Goal: Information Seeking & Learning: Learn about a topic

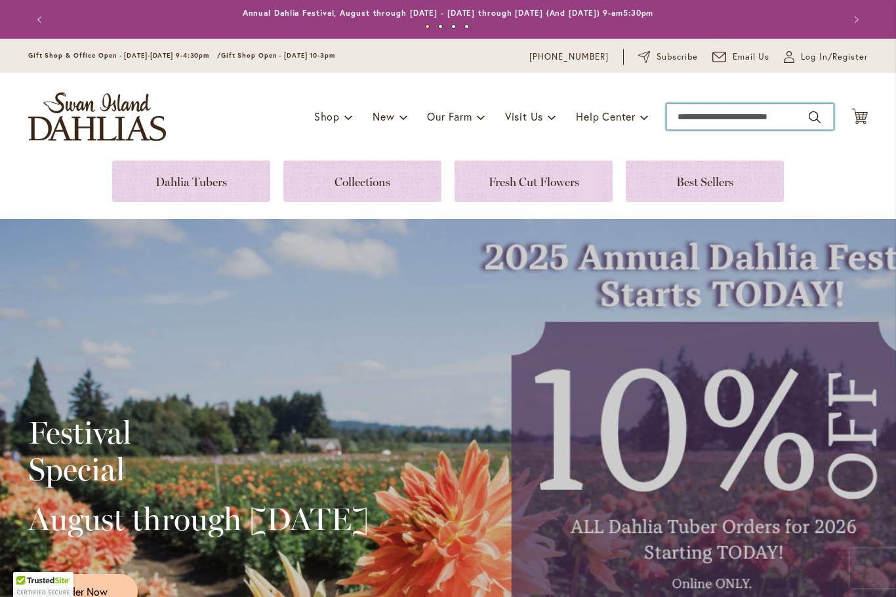
click at [709, 119] on input "Search" at bounding box center [749, 117] width 167 height 26
type input "*******"
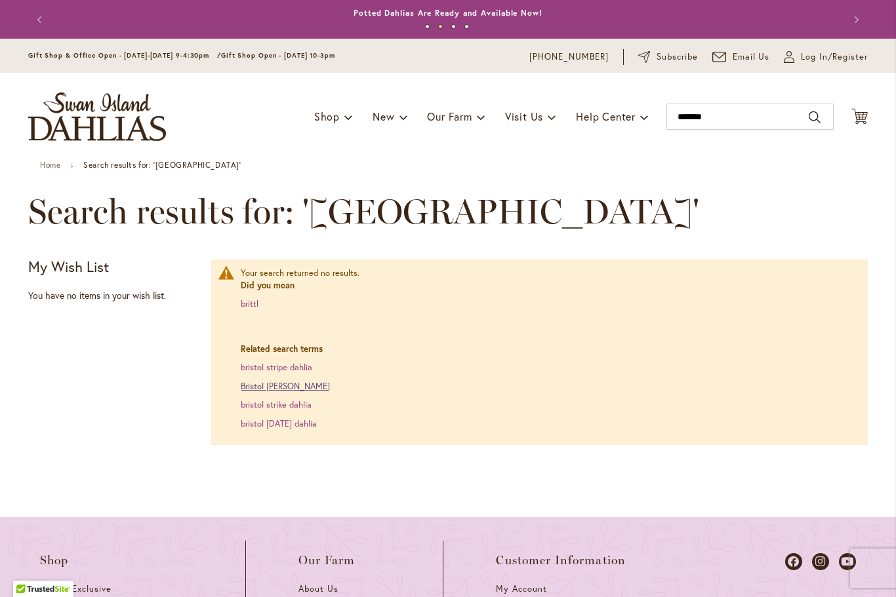
click at [277, 386] on link "Bristol fleck dahlia" at bounding box center [285, 386] width 89 height 11
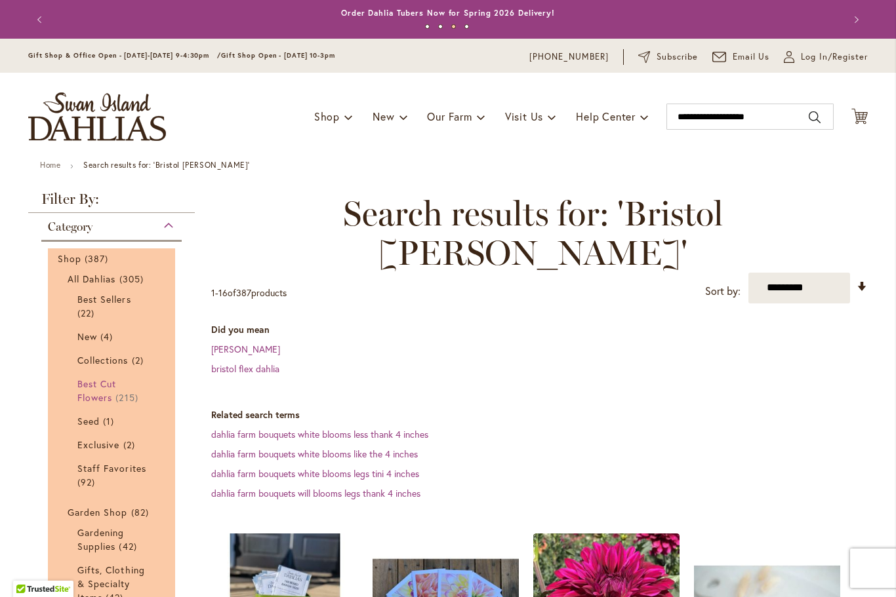
click at [95, 399] on span "Best Cut Flowers" at bounding box center [96, 391] width 39 height 26
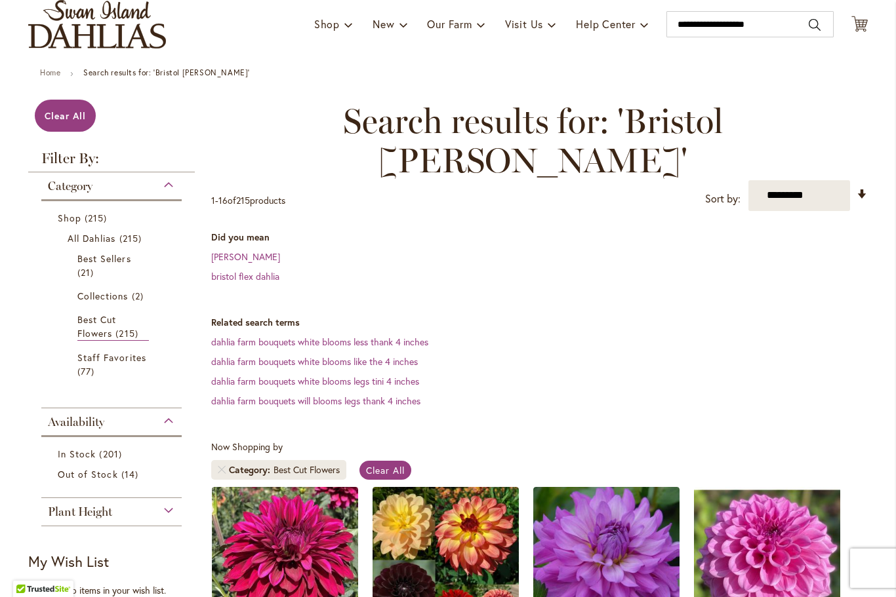
scroll to position [98, 0]
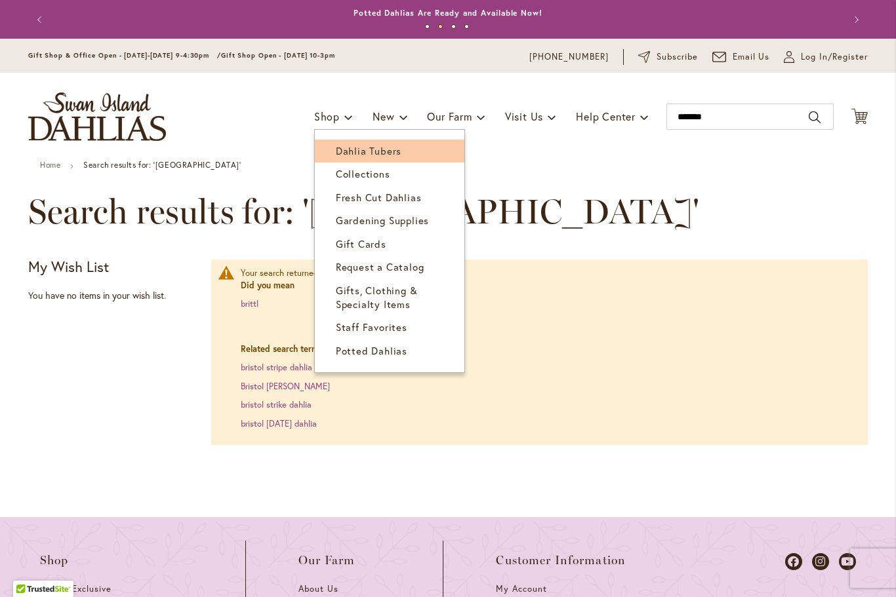
click at [393, 154] on span "Dahlia Tubers" at bounding box center [369, 150] width 66 height 13
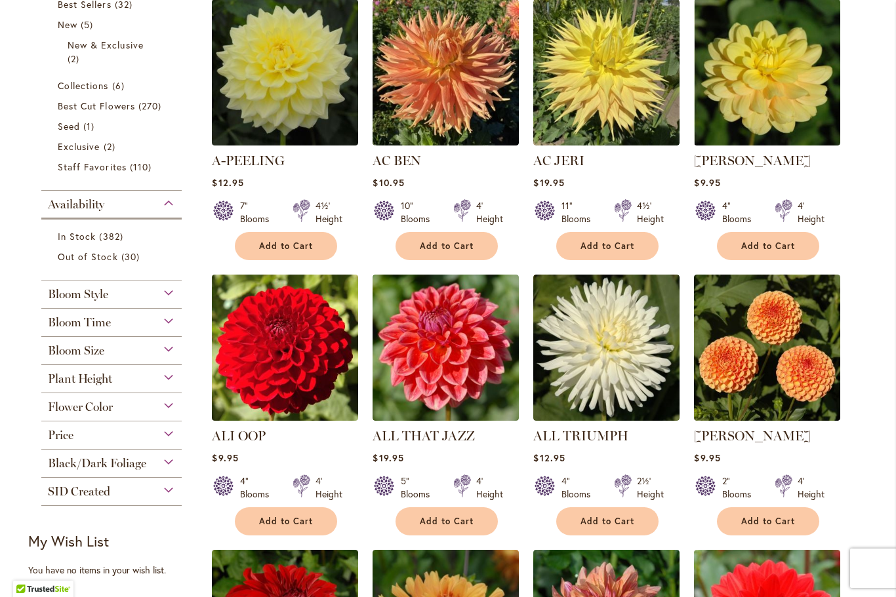
scroll to position [327, 0]
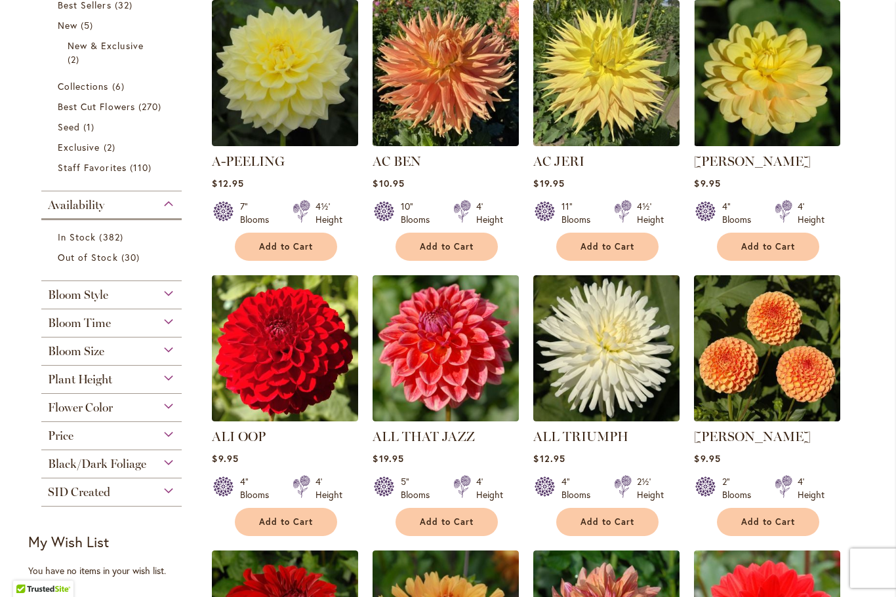
click at [177, 410] on div "Flower Color" at bounding box center [111, 404] width 140 height 21
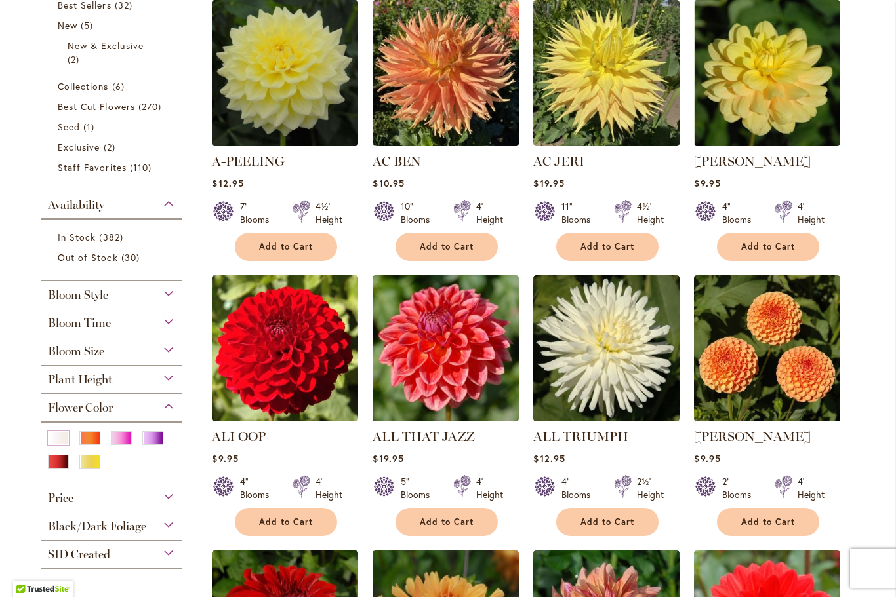
click at [63, 441] on div "White/Cream" at bounding box center [58, 438] width 21 height 14
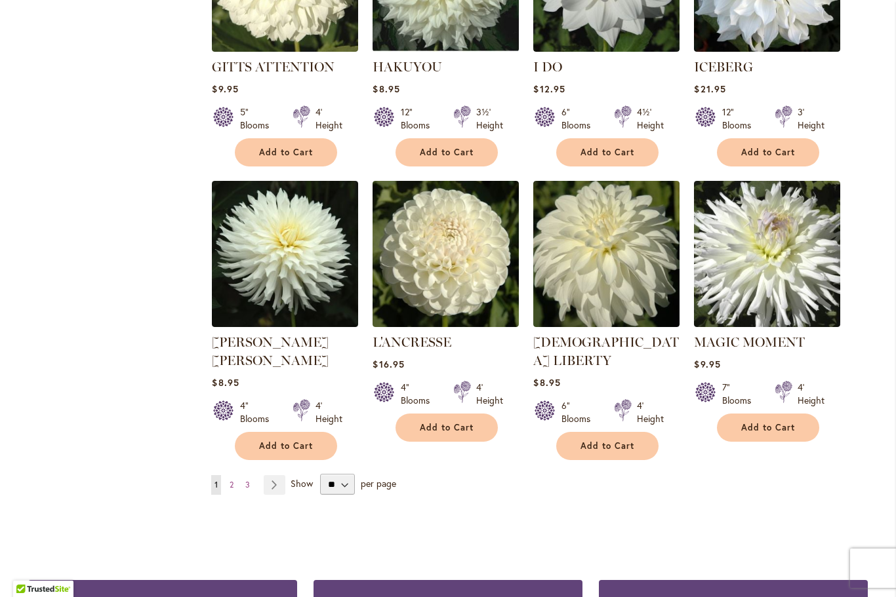
scroll to position [970, 0]
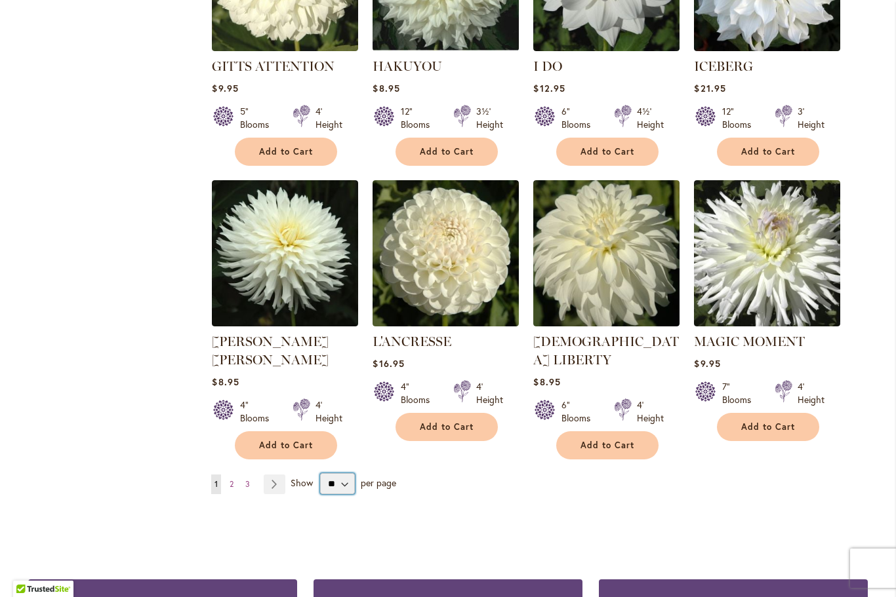
click at [340, 473] on select "** ** ** **" at bounding box center [337, 483] width 35 height 21
select select "**"
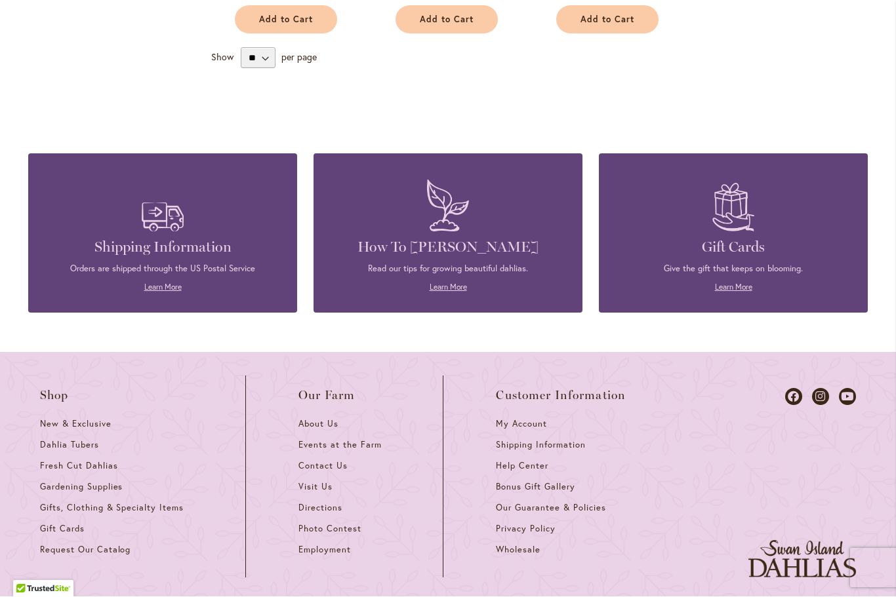
scroll to position [2791, 0]
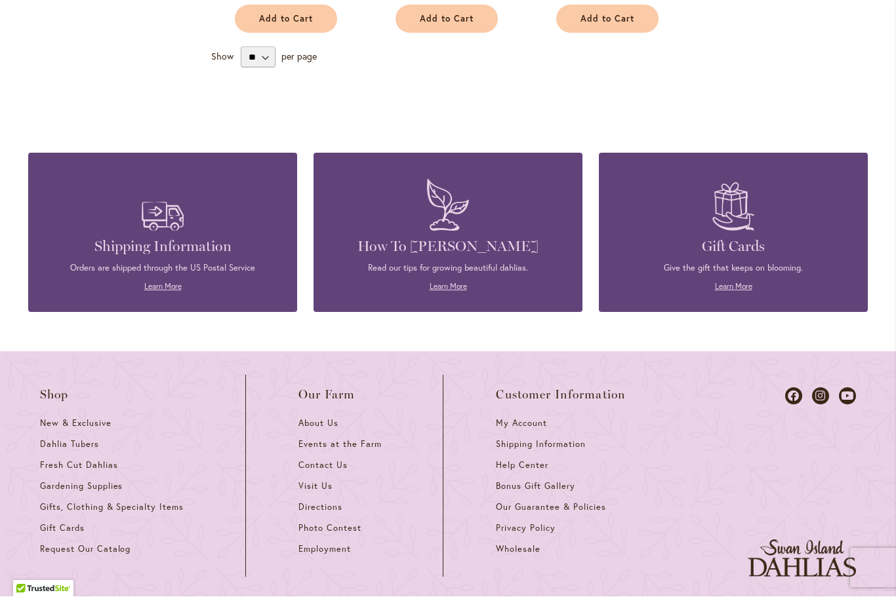
click at [458, 238] on h4 "How To [PERSON_NAME]" at bounding box center [447, 247] width 229 height 18
click at [453, 282] on link "Learn More" at bounding box center [447, 287] width 37 height 10
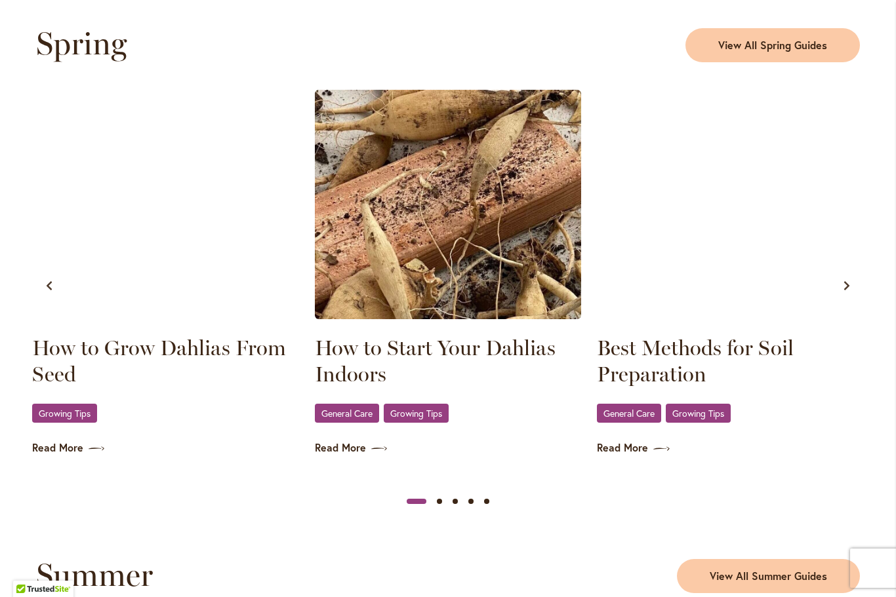
scroll to position [698, 0]
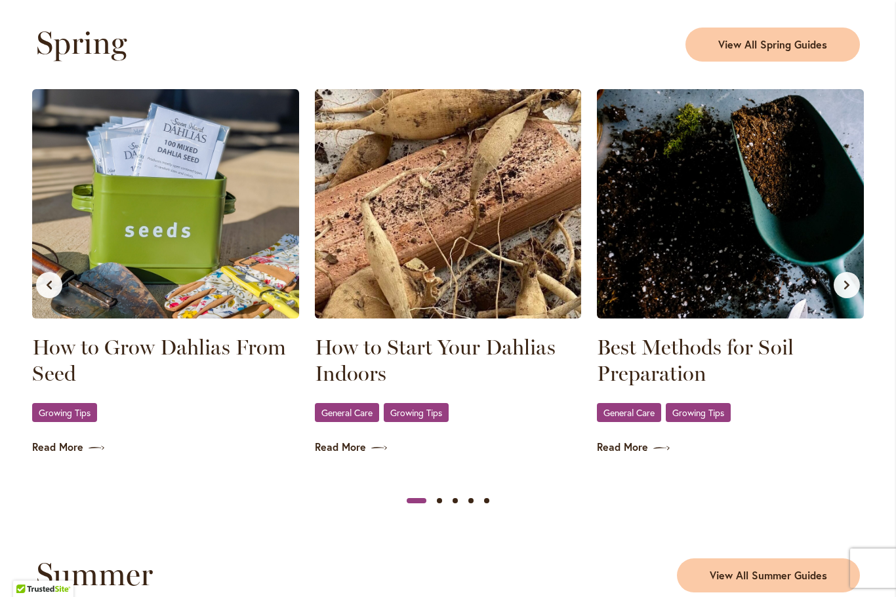
click at [479, 227] on img at bounding box center [448, 203] width 267 height 229
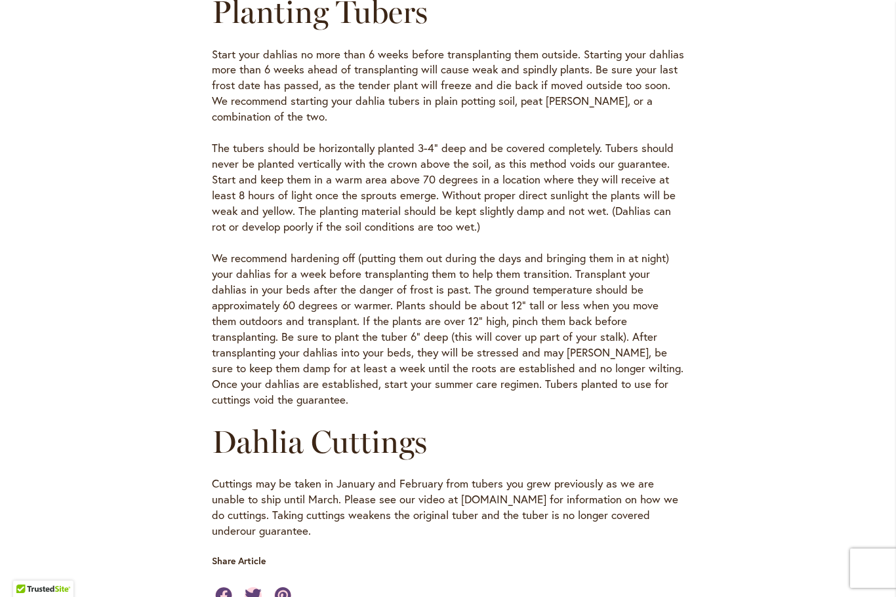
scroll to position [441, 0]
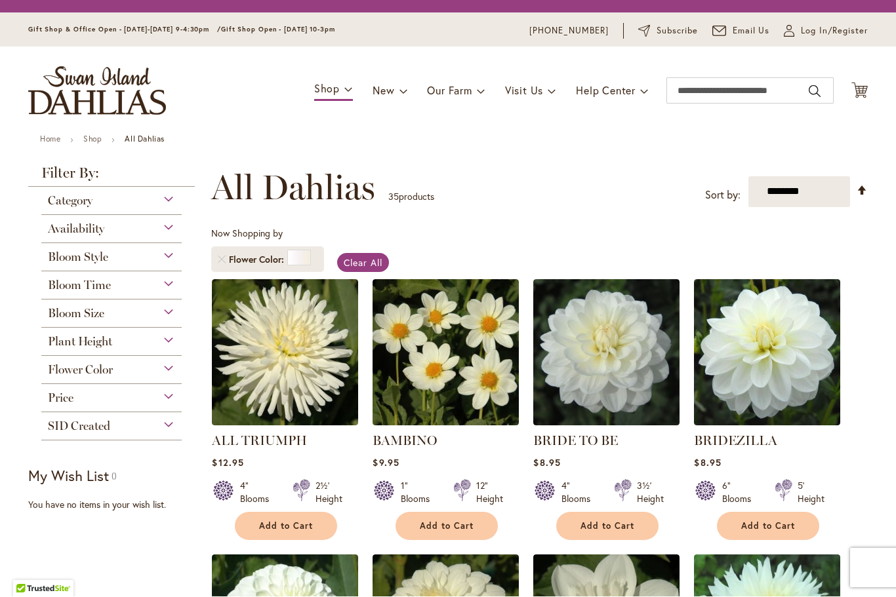
scroll to position [243, 0]
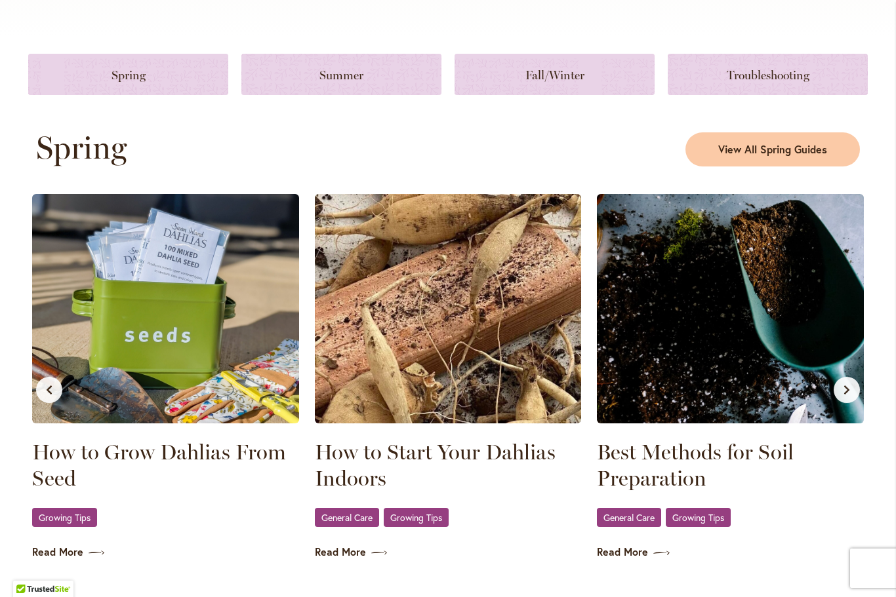
scroll to position [595, 0]
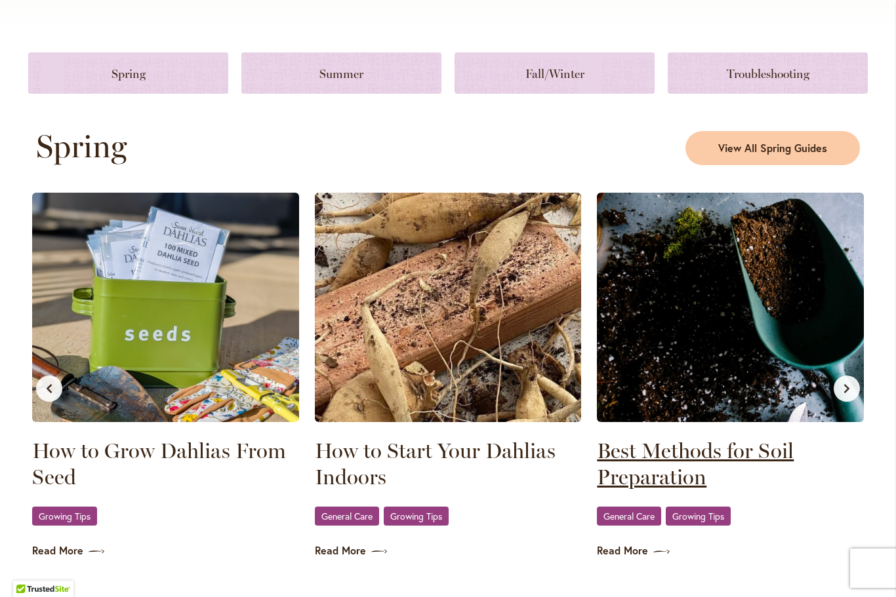
click at [741, 447] on link "Best Methods for Soil Preparation" at bounding box center [730, 464] width 267 height 52
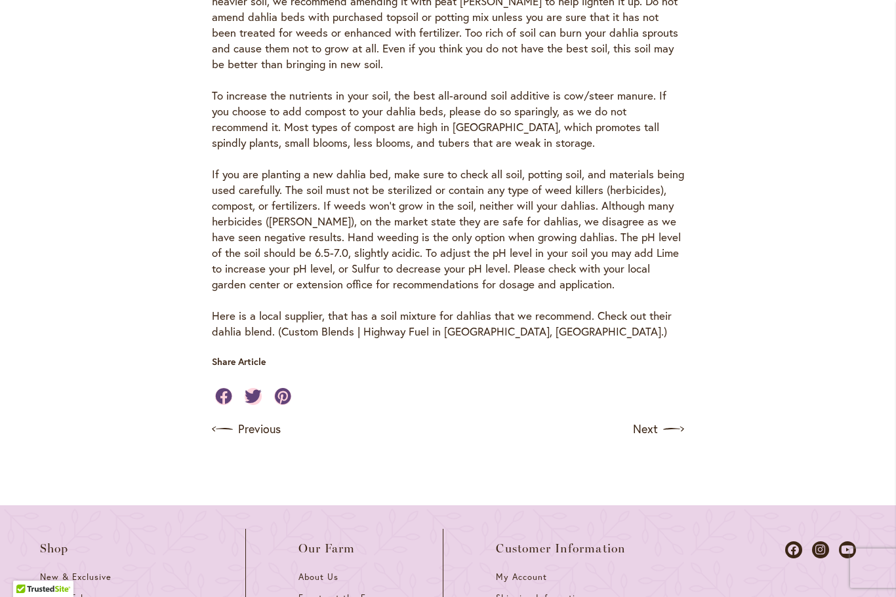
scroll to position [577, 0]
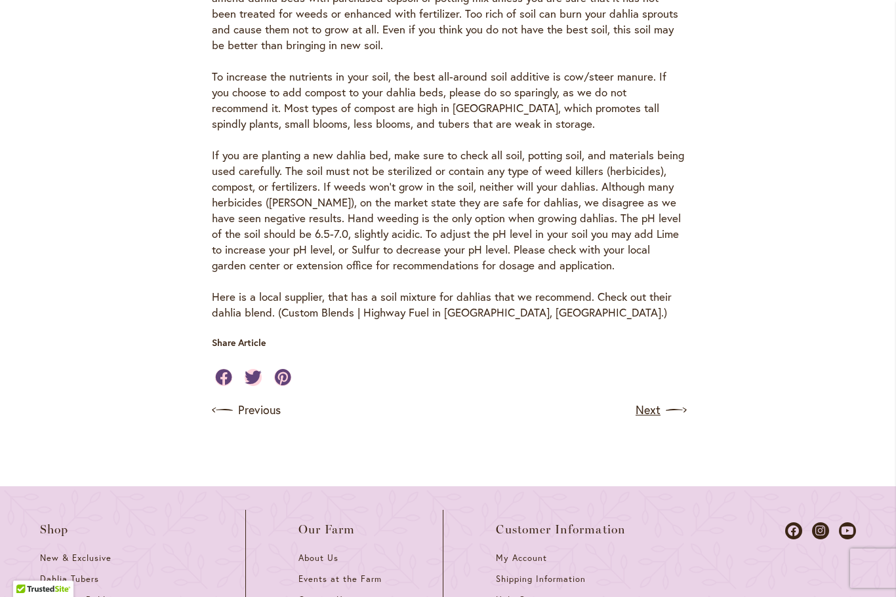
click at [654, 400] on link "Next" at bounding box center [659, 410] width 49 height 21
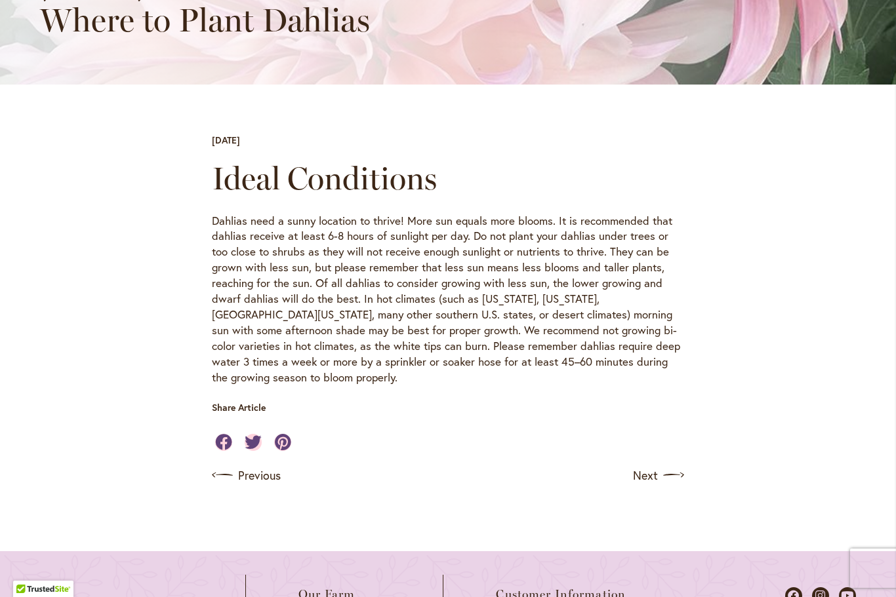
scroll to position [338, 0]
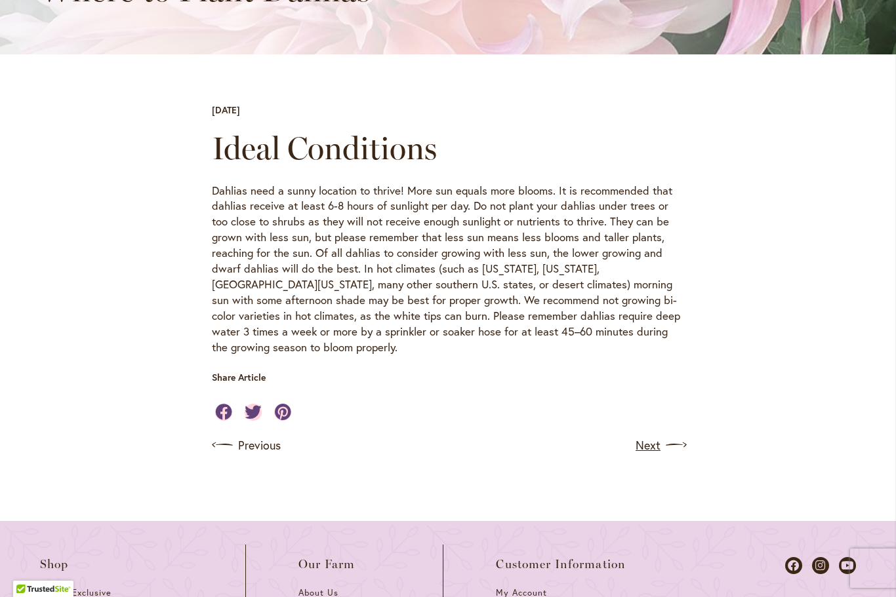
click at [650, 435] on link "Next" at bounding box center [659, 445] width 49 height 21
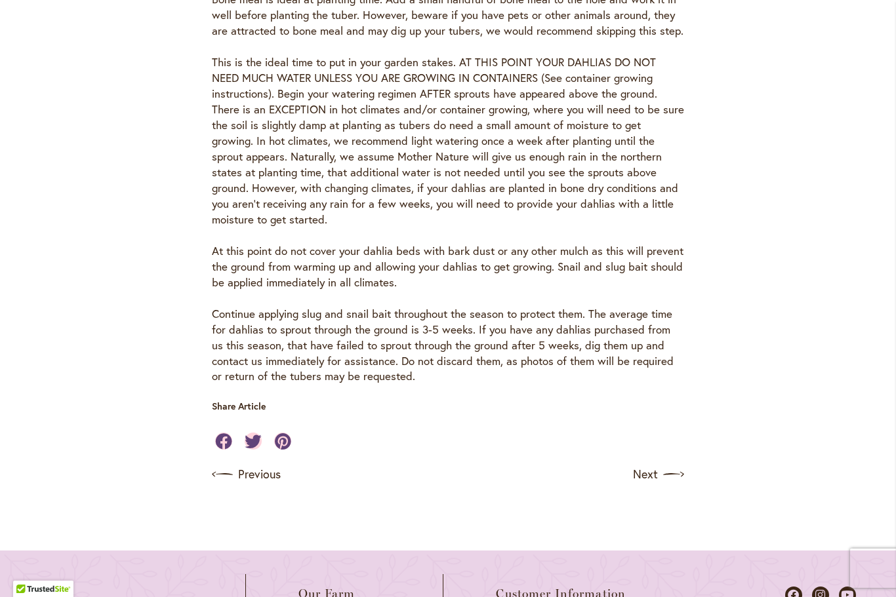
scroll to position [898, 0]
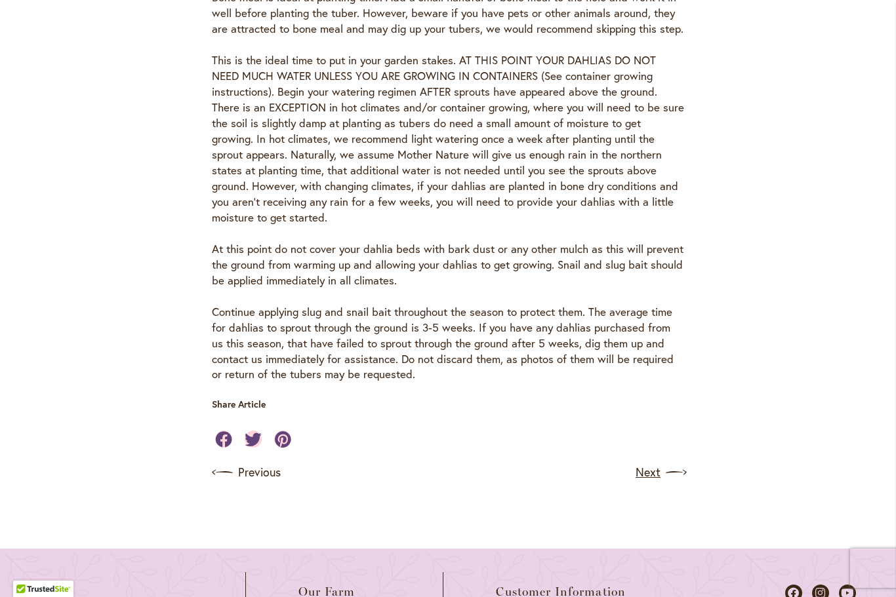
click at [679, 462] on img at bounding box center [675, 472] width 21 height 21
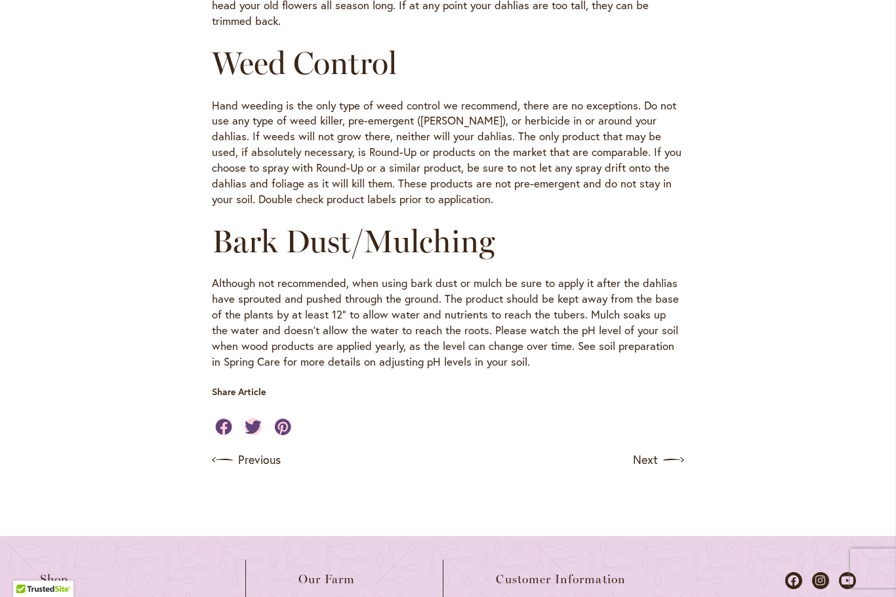
scroll to position [1360, 0]
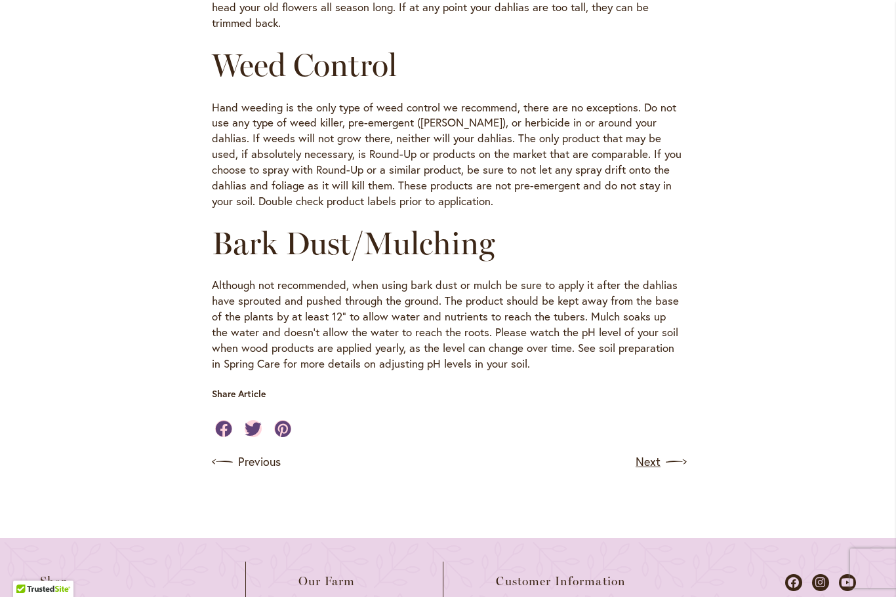
click at [649, 452] on link "Next" at bounding box center [659, 462] width 49 height 21
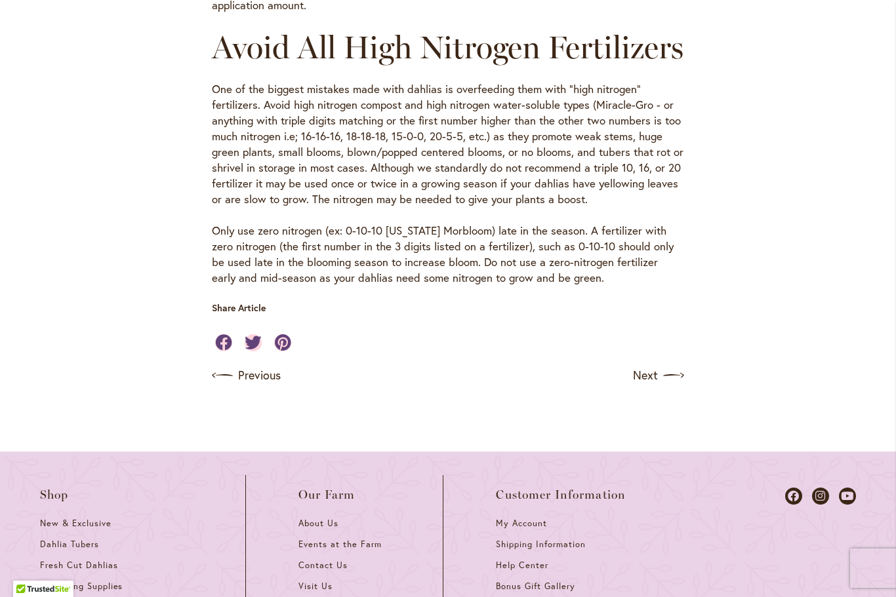
scroll to position [1183, 0]
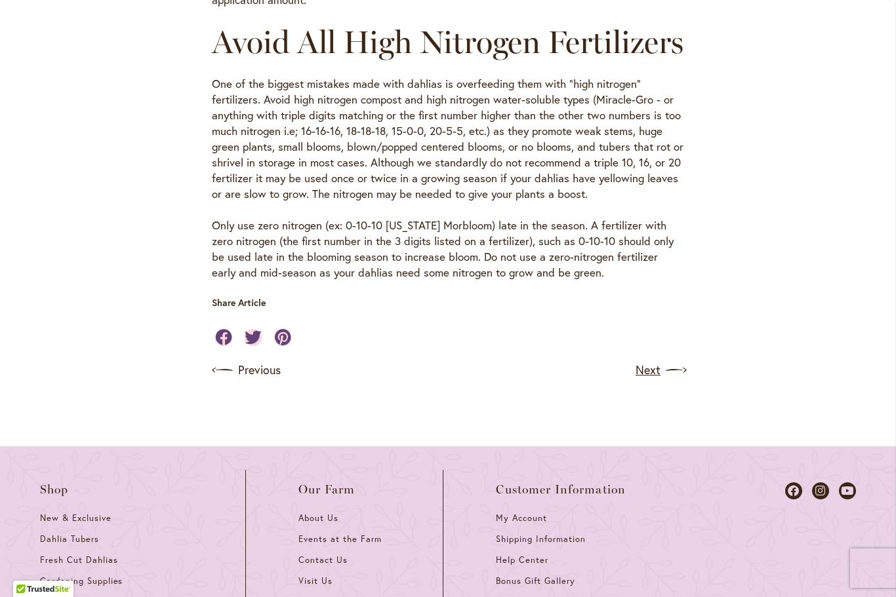
click at [646, 379] on link "Next" at bounding box center [659, 370] width 49 height 21
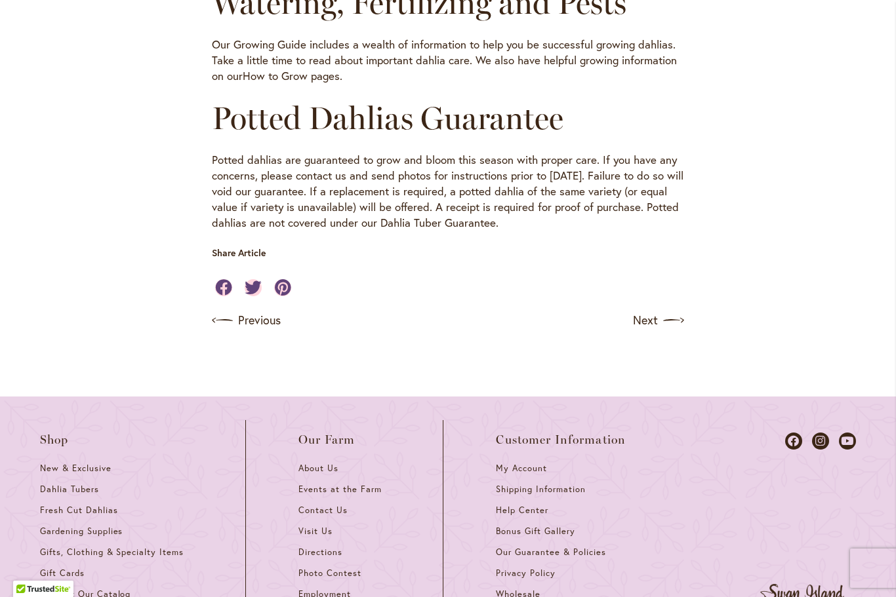
scroll to position [906, 0]
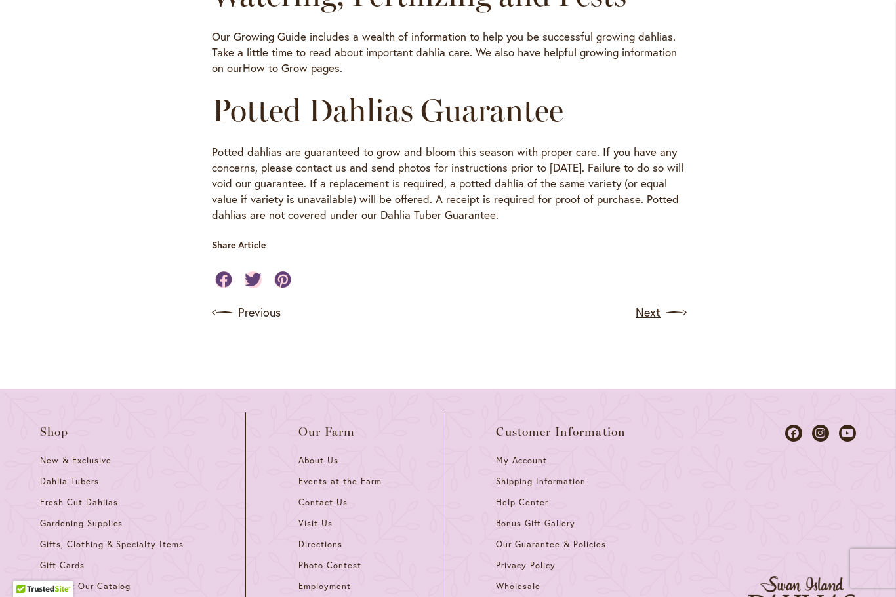
click at [654, 307] on link "Next" at bounding box center [659, 312] width 49 height 21
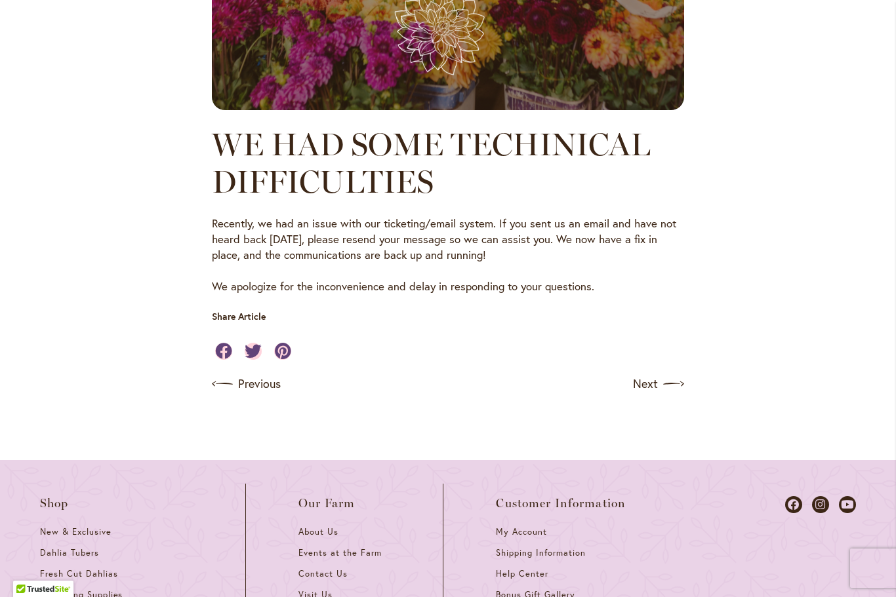
scroll to position [830, 0]
click at [657, 380] on link "Next" at bounding box center [659, 383] width 49 height 21
